Goal: Answer question/provide support

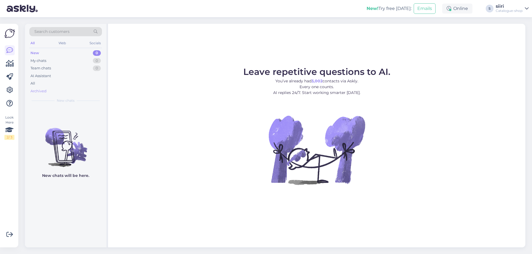
click at [41, 91] on div "Archived" at bounding box center [38, 92] width 16 height 6
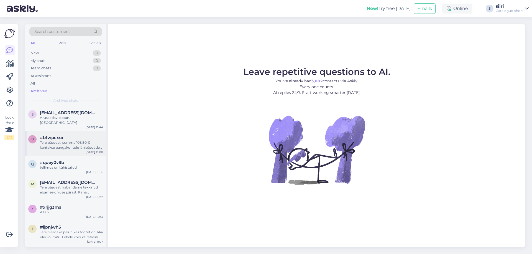
click at [59, 142] on div "Tere päevast, summa 106,80 € kantakse pangakontole lähipäevade jooksul" at bounding box center [71, 145] width 63 height 10
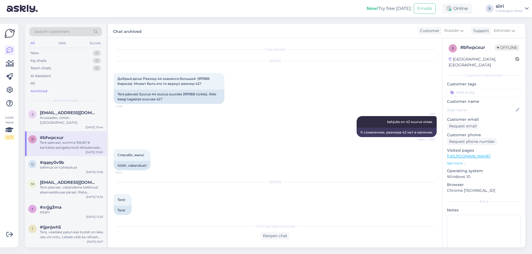
scroll to position [477, 0]
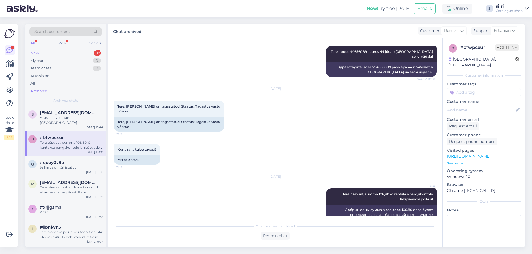
click at [38, 52] on div "New" at bounding box center [34, 53] width 8 height 6
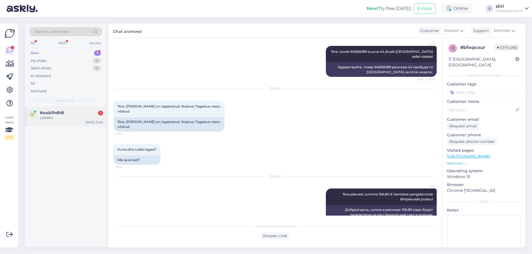
click at [47, 118] on div "Labdien." at bounding box center [71, 117] width 63 height 5
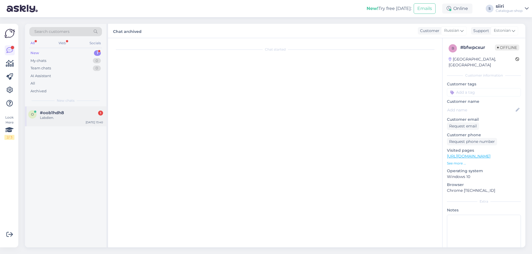
scroll to position [0, 0]
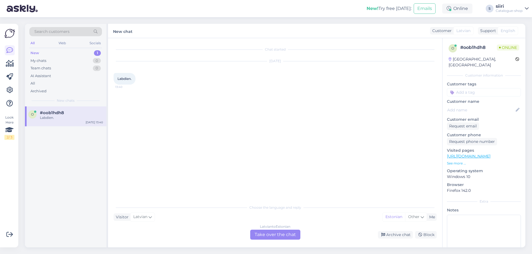
click at [270, 235] on div "[DEMOGRAPHIC_DATA] to Estonian Take over the chat" at bounding box center [275, 235] width 50 height 10
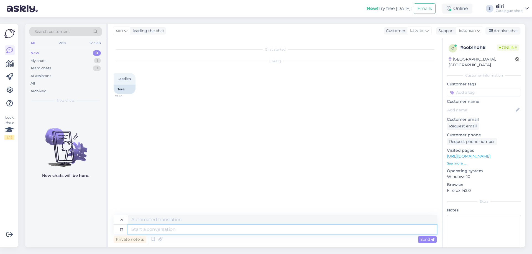
click at [139, 229] on textarea at bounding box center [282, 229] width 308 height 9
type textarea "Tere"
type textarea "Sveiki"
type textarea "Tere päevast"
type textarea "Labdien"
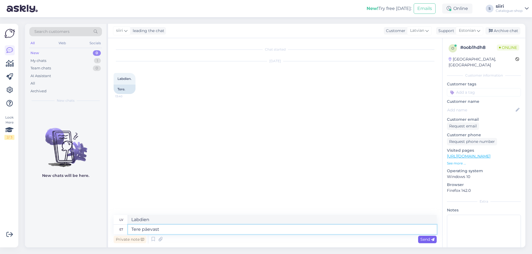
type textarea "Tere päevast"
click at [421, 239] on span "Send" at bounding box center [427, 239] width 14 height 5
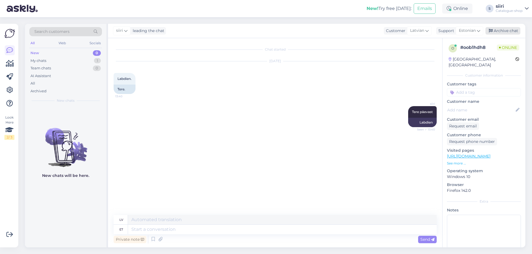
click at [506, 31] on div "Archive chat" at bounding box center [502, 30] width 35 height 7
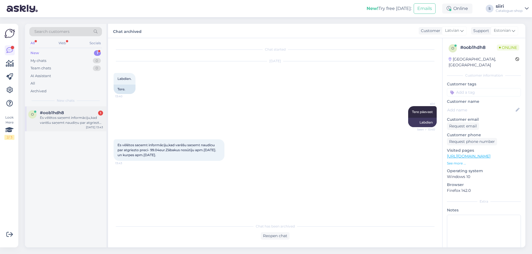
click at [52, 121] on div "Es vēlētos saņemt informāciju,kad varēšu saņemt naudiņu par atgriezto preci- 99…" at bounding box center [71, 120] width 63 height 10
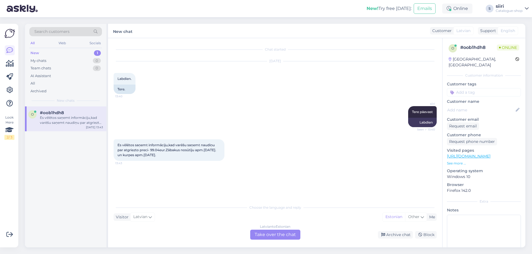
click at [277, 234] on div "[DEMOGRAPHIC_DATA] to Estonian Take over the chat" at bounding box center [275, 235] width 50 height 10
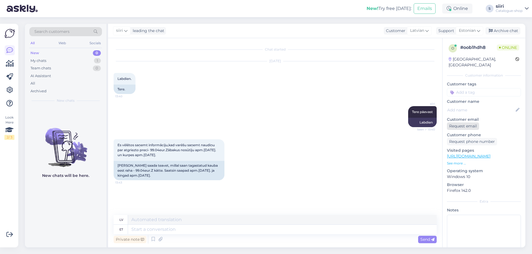
click at [466, 123] on div "Request email" at bounding box center [463, 126] width 32 height 7
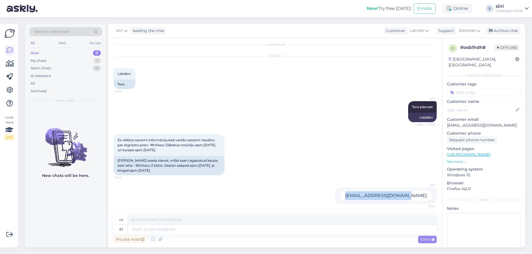
drag, startPoint x: 370, startPoint y: 196, endPoint x: 424, endPoint y: 194, distance: 53.8
click at [424, 194] on div "[EMAIL_ADDRESS][DOMAIN_NAME]" at bounding box center [385, 196] width 91 height 10
copy div "[EMAIL_ADDRESS][DOMAIN_NAME]"
click at [161, 227] on textarea at bounding box center [282, 229] width 308 height 9
type textarea "kah"
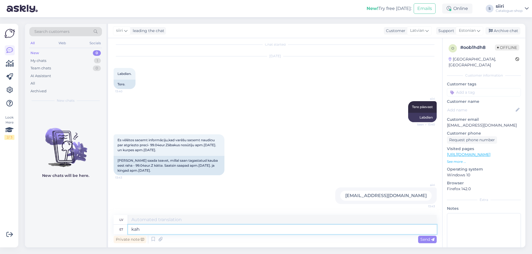
type textarea "arī"
type textarea "kahjuks"
type textarea "diemžēl"
type textarea "kahjuks kliendibass ei"
type textarea "diemžēl, klientu [PERSON_NAME]"
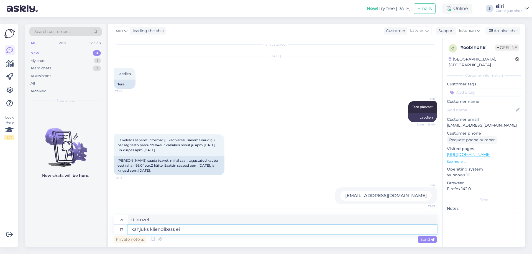
type textarea "kahjuks kliendibass ei"
type textarea "diemžēl klientu [PERSON_NAME] nav"
type textarea "kahjuks kliendibass ei leia"
type textarea "diemžēl klientu bāzi nevar atrast"
click at [172, 231] on textarea "kahjuks kliendibass ei leia" at bounding box center [282, 229] width 308 height 9
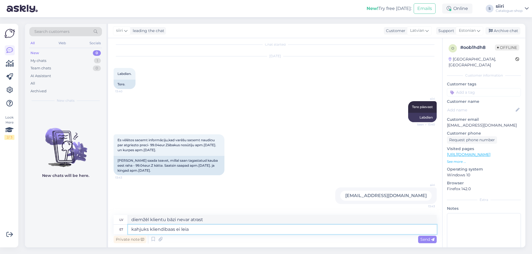
click at [192, 230] on textarea "kahjuks kliendibaas ei leia" at bounding box center [282, 229] width 308 height 9
type textarea "kahjuks kliendibaas ei leia sellist"
type textarea "diemžēl klientu [PERSON_NAME] neatrod"
type textarea "kahjuks kliendibaas ei leia sellist e-maili."
type textarea "Diemžēl klientu [PERSON_NAME] atrast šādu e-pastu."
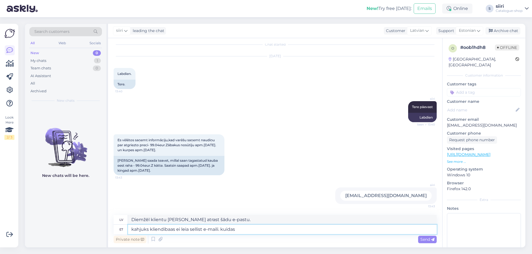
type textarea "kahjuks kliendibaas ei leia sellist e-maili. kuidas"
type textarea "Diemžēl klientu [PERSON_NAME] atrast šādu e-pastu. Kā?"
type textarea "kahjuks kliendibaas ei leia sellist e-maili. kuidas"
type textarea "Diemžēl klientu [PERSON_NAME] atrast šādu e-pastu. Kā es varu"
type textarea "kahjuks kliendibaas ei leia sellist e-maili. kuidas"
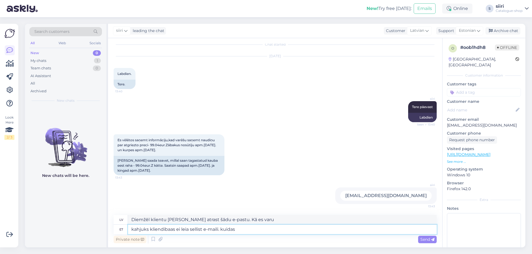
type textarea "Diemžēl klientu [PERSON_NAME] atrast šādu e-pastu. Kā?"
type textarea "kahjuks kliendibaas ei leia sellist e-maili."
type textarea "Diemžēl klientu [PERSON_NAME] atrast šādu e-pastu."
type textarea "kahjuks kliendibaas ei leia sellist e-maili. Ku"
type textarea "Diemžēl klientu [PERSON_NAME] atrast šādu e-pastu. K"
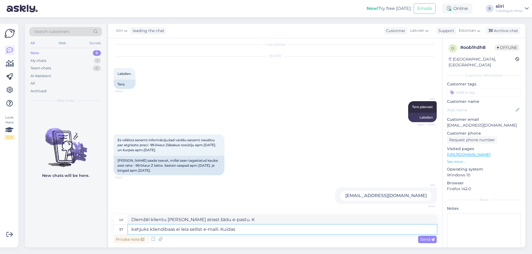
type textarea "kahjuks kliendibaas ei leia sellist e-maili. Kuidas"
type textarea "Diemžēl klientu [PERSON_NAME] atrast šādu e-pastu. Kā"
type textarea "kahjuks kliendibaas ei leia sellist e-maili. Kuidas on t"
type textarea "Diemžēl klientu [PERSON_NAME] atrast šādu e-pastu. Kā tas ir iespējams?"
type textarea "kahjuks kliendibaas ei leia sellist e-maili. [GEOGRAPHIC_DATA] on tellija"
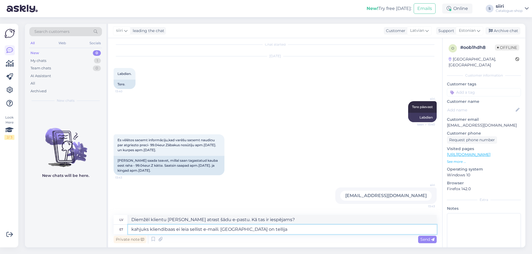
type textarea "Diemžēl klientu [PERSON_NAME] atrast šādu e-pastu. Kā klājas abonentam?"
type textarea "kahjuks kliendibaas ei leia sellist e-maili. Kuidas on tellija nimi"
type textarea "Diemžēl klientu datubāzē šādu e-pastu nevar atrast. Kāds ir abonenta vārds?"
type textarea "kahjuks kliendibaas ei leia sellist e-maili. Kuidas on tellija nimi+"
type textarea "Diemžēl klientu datubāzē šādu e-pastu nevar atrast. Kāds ir abonenta vārds+"
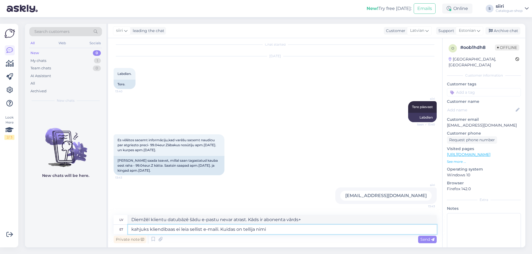
type textarea "kahjuks kliendibaas ei leia sellist e-maili. Kuidas on tellija nimi?"
type textarea "Diemžēl klientu datubāzē šādu e-pastu nevar atrast. Kāds ir abonenta vārds?"
type textarea "kahjuks kliendibaas ei leia sellist e-maili. Kuidas on tellija nimi?"
click at [428, 240] on span "Send" at bounding box center [427, 239] width 14 height 5
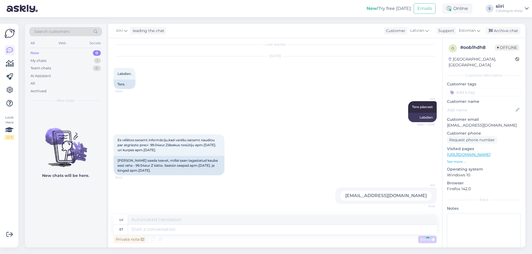
scroll to position [48, 0]
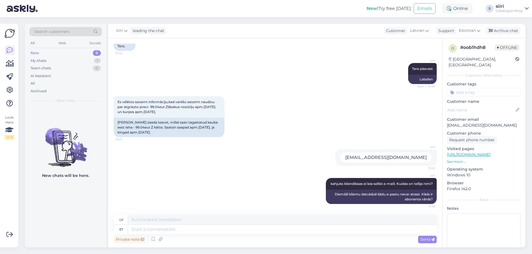
click at [136, 173] on div "[PERSON_NAME] kliendibaas ei leia sellist e-maili. Kuidas on tellija nimi? 13:5…" at bounding box center [275, 191] width 323 height 38
click at [123, 164] on div "siiri [EMAIL_ADDRESS][DOMAIN_NAME] 13:43" at bounding box center [275, 157] width 323 height 29
click at [504, 31] on div "Archive chat" at bounding box center [502, 30] width 35 height 7
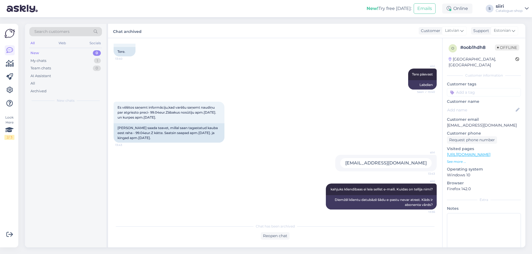
scroll to position [43, 0]
